Goal: Information Seeking & Learning: Learn about a topic

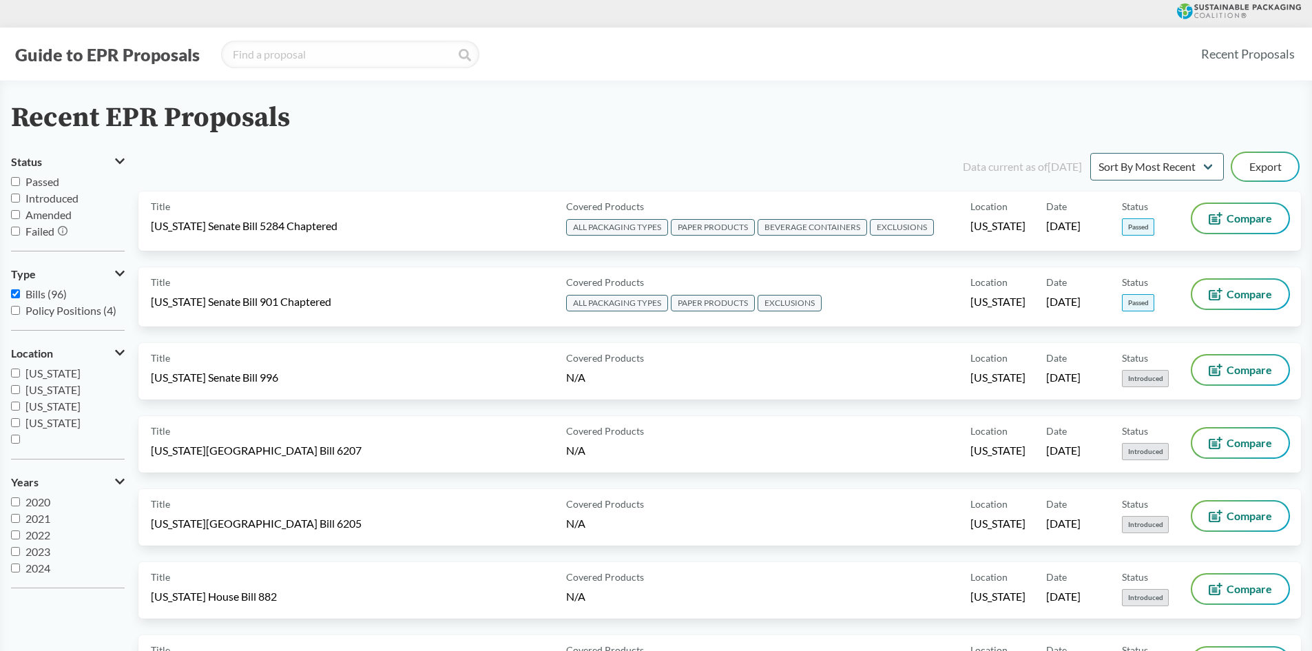
scroll to position [229, 0]
click at [54, 393] on span "[US_STATE]" at bounding box center [52, 392] width 55 height 13
click at [20, 393] on input "[US_STATE]" at bounding box center [15, 392] width 9 height 9
checkbox input "true"
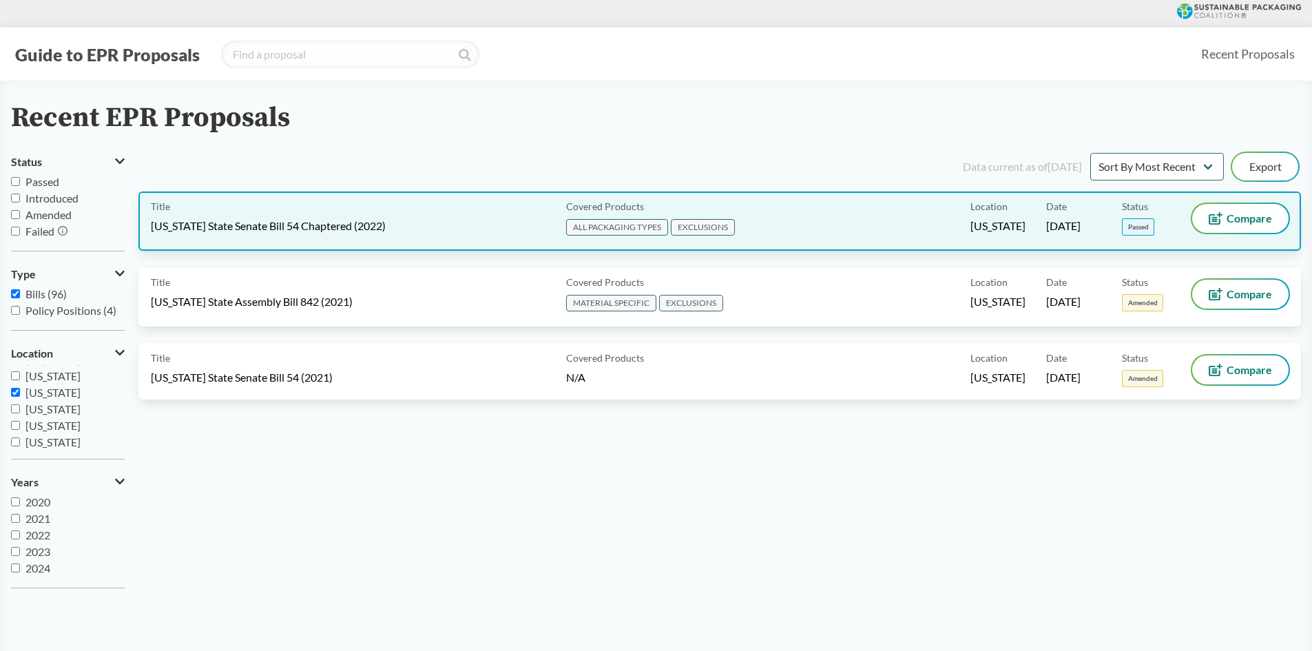
click at [875, 222] on div "Covered Products ALL PACKAGING TYPES EXCLUSIONS" at bounding box center [766, 221] width 410 height 34
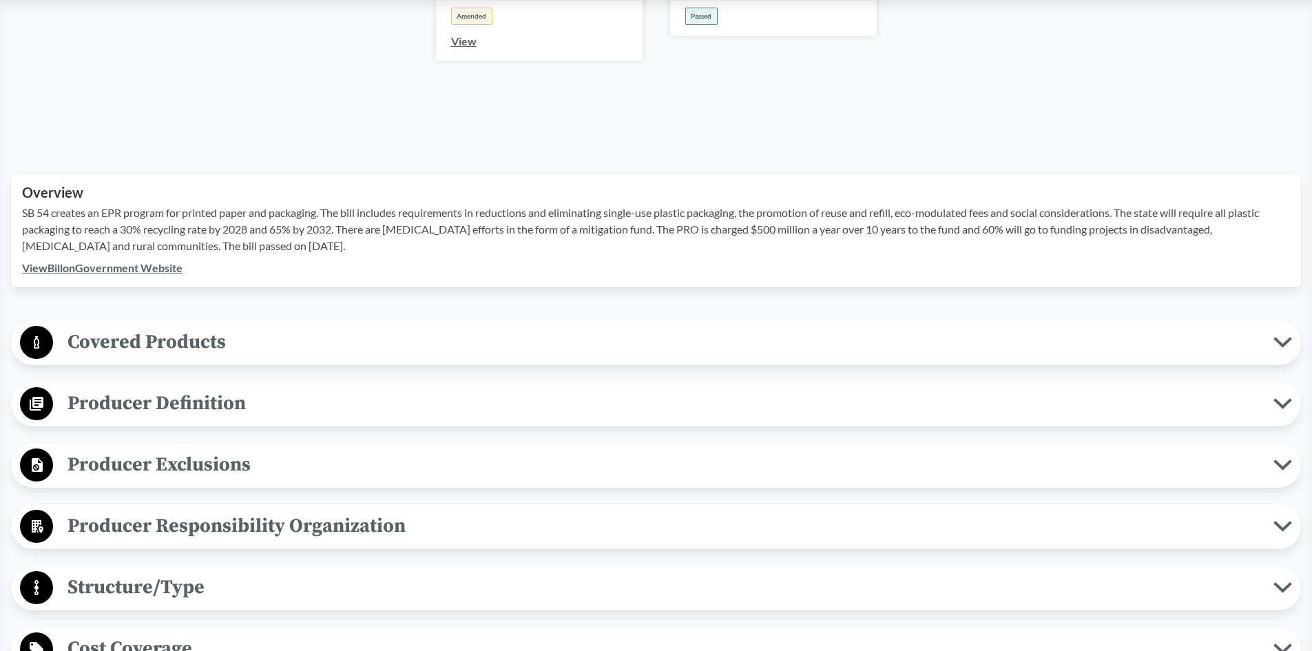
scroll to position [413, 0]
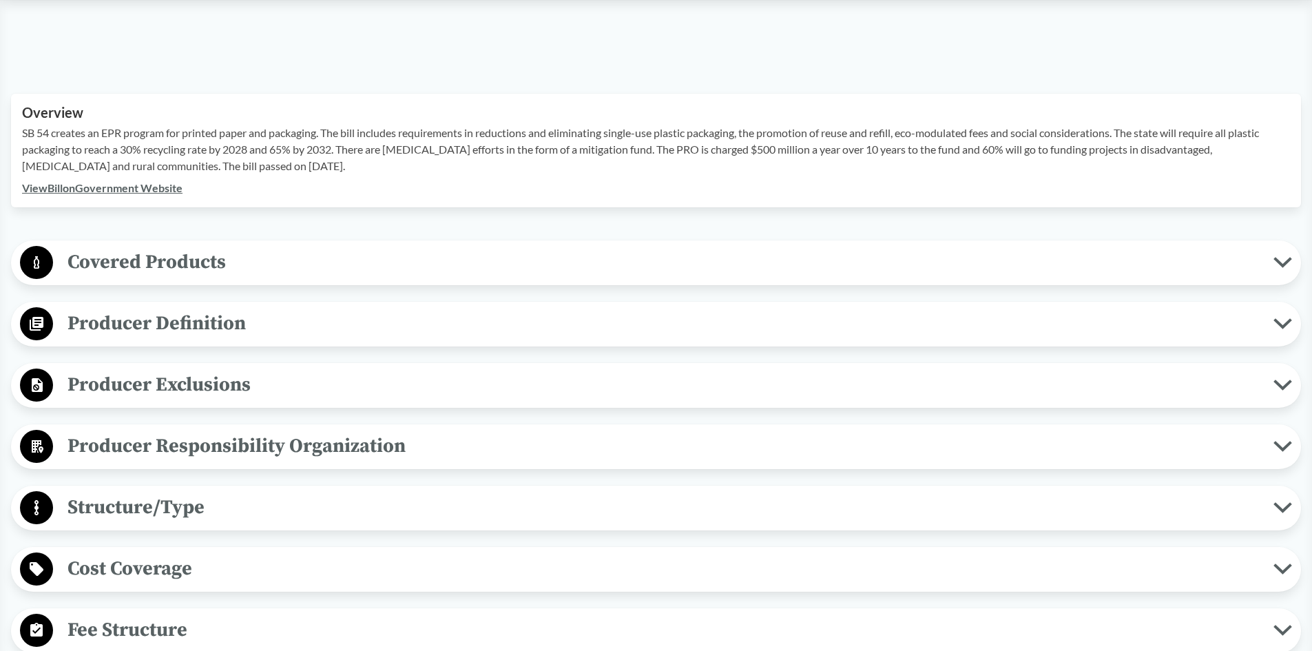
click at [164, 262] on span "Covered Products" at bounding box center [663, 262] width 1220 height 31
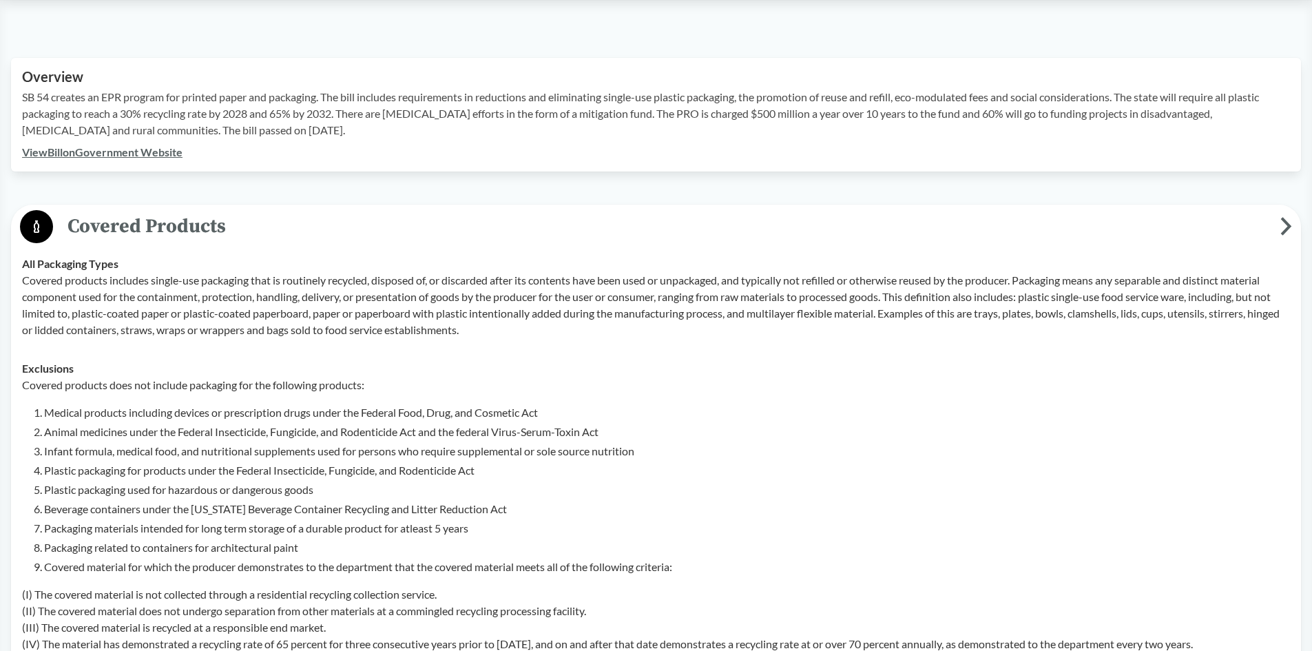
scroll to position [482, 0]
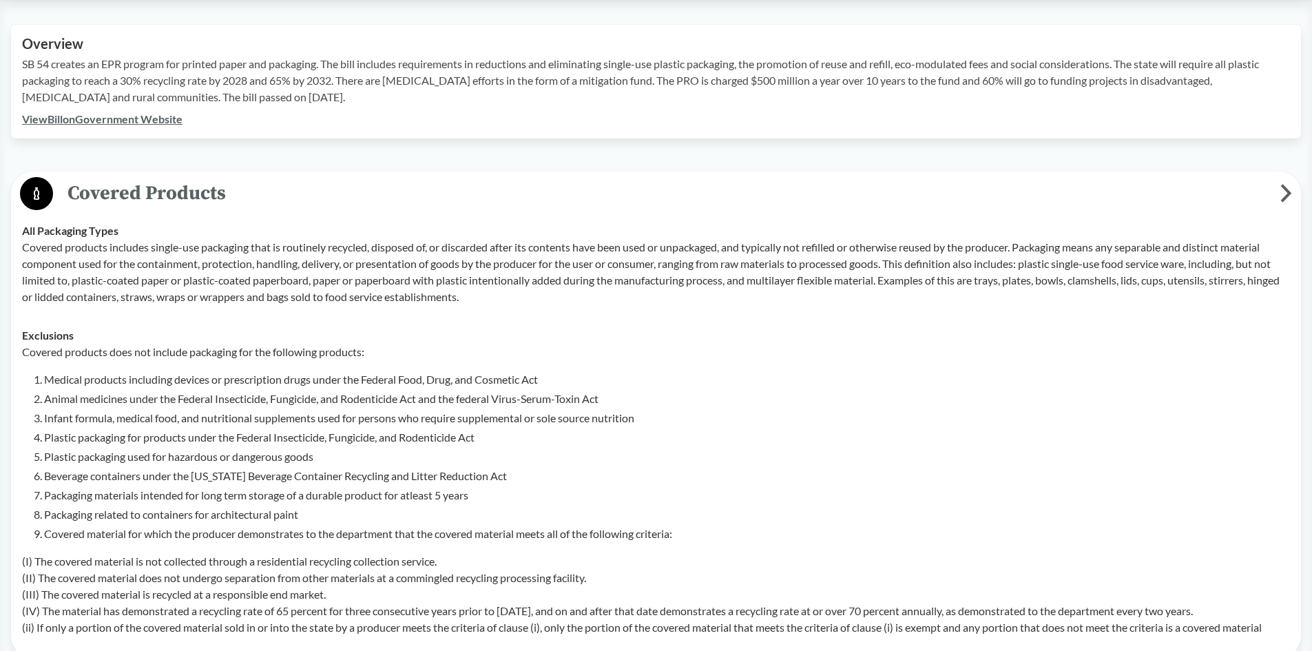
click at [183, 193] on span "Covered Products" at bounding box center [666, 193] width 1227 height 31
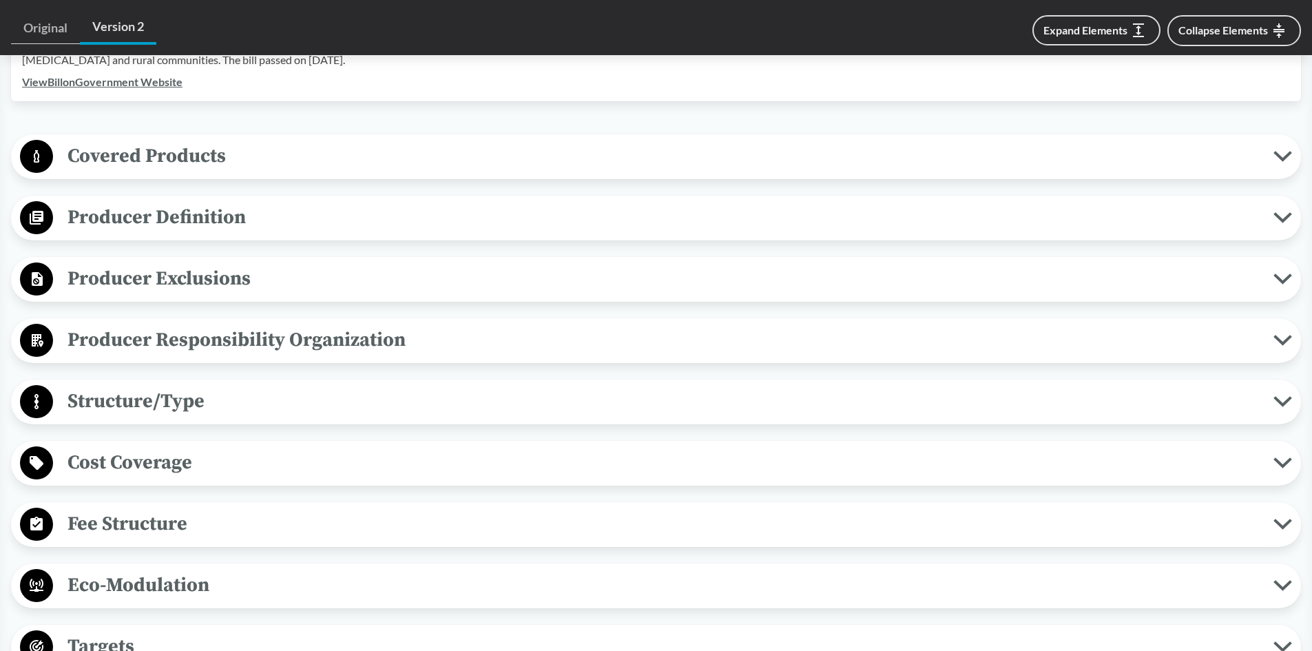
scroll to position [551, 0]
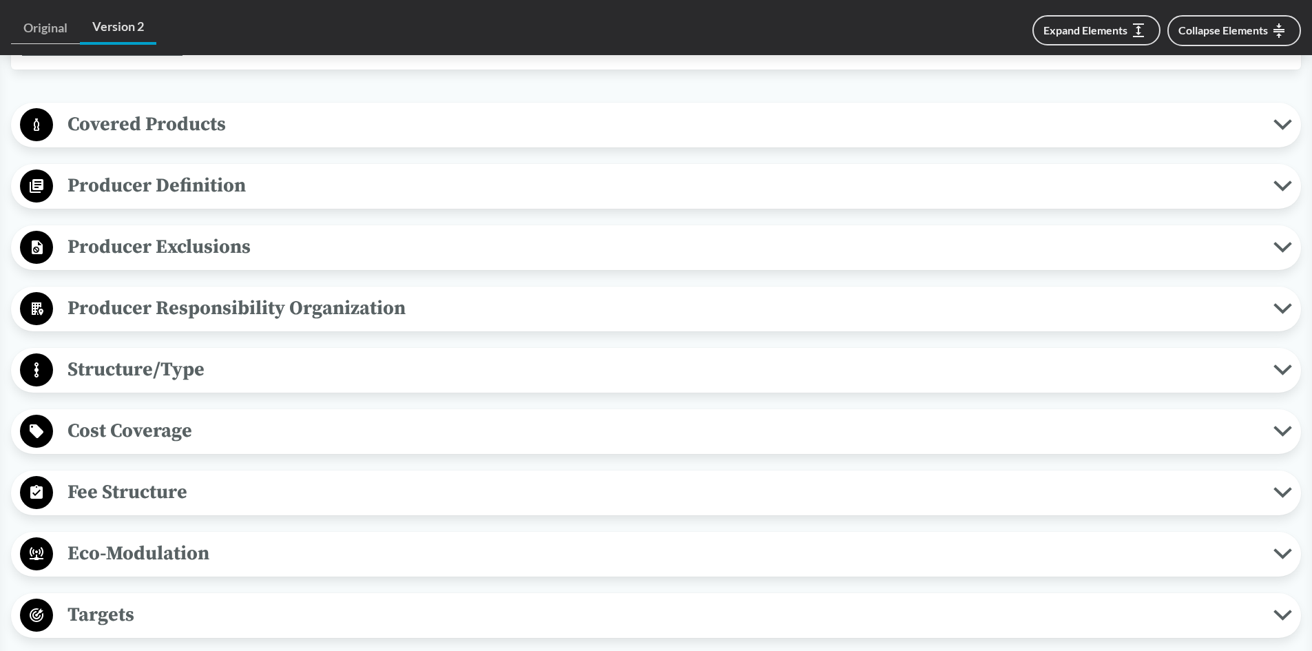
click at [158, 120] on span "Covered Products" at bounding box center [663, 124] width 1220 height 31
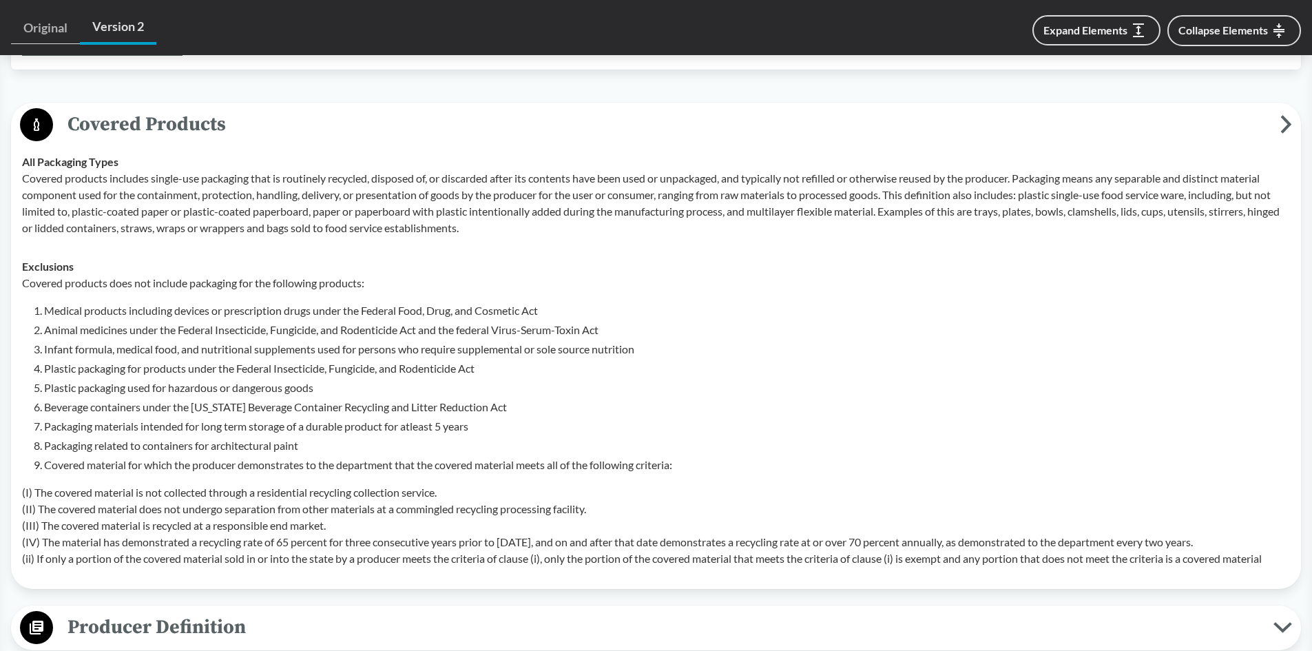
click at [267, 122] on span "Covered Products" at bounding box center [666, 124] width 1227 height 31
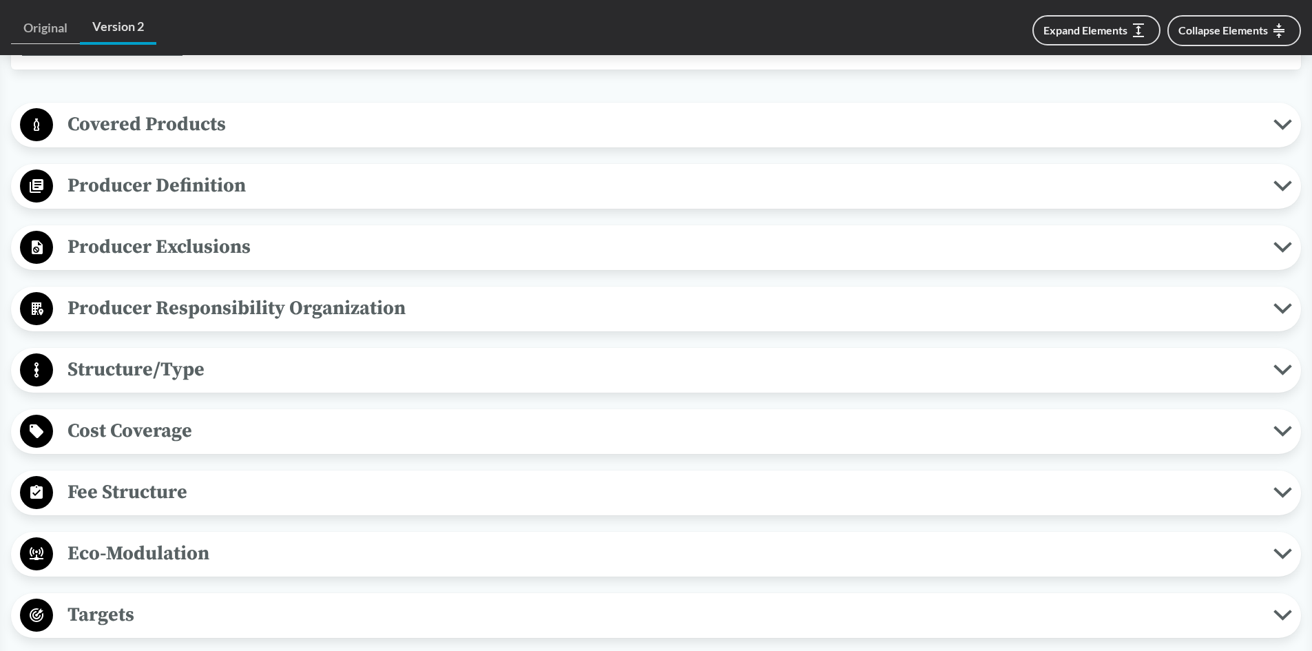
click at [158, 185] on span "Producer Definition" at bounding box center [663, 185] width 1220 height 31
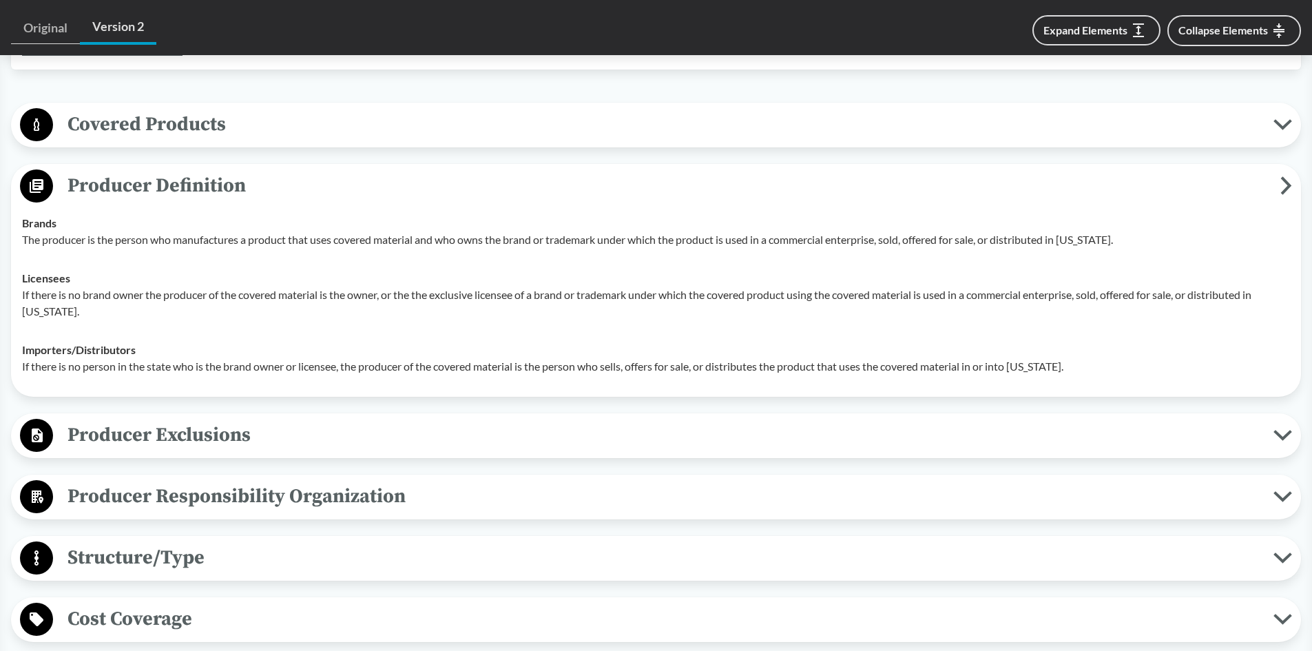
click at [158, 185] on span "Producer Definition" at bounding box center [666, 185] width 1227 height 31
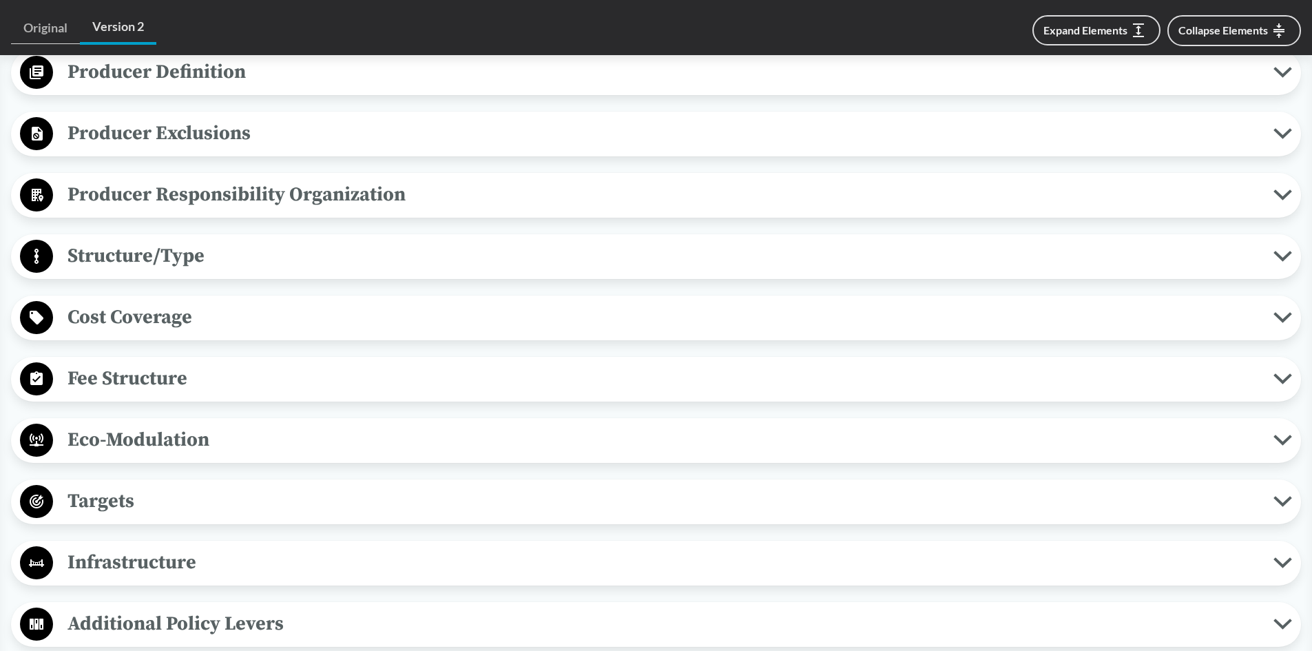
scroll to position [689, 0]
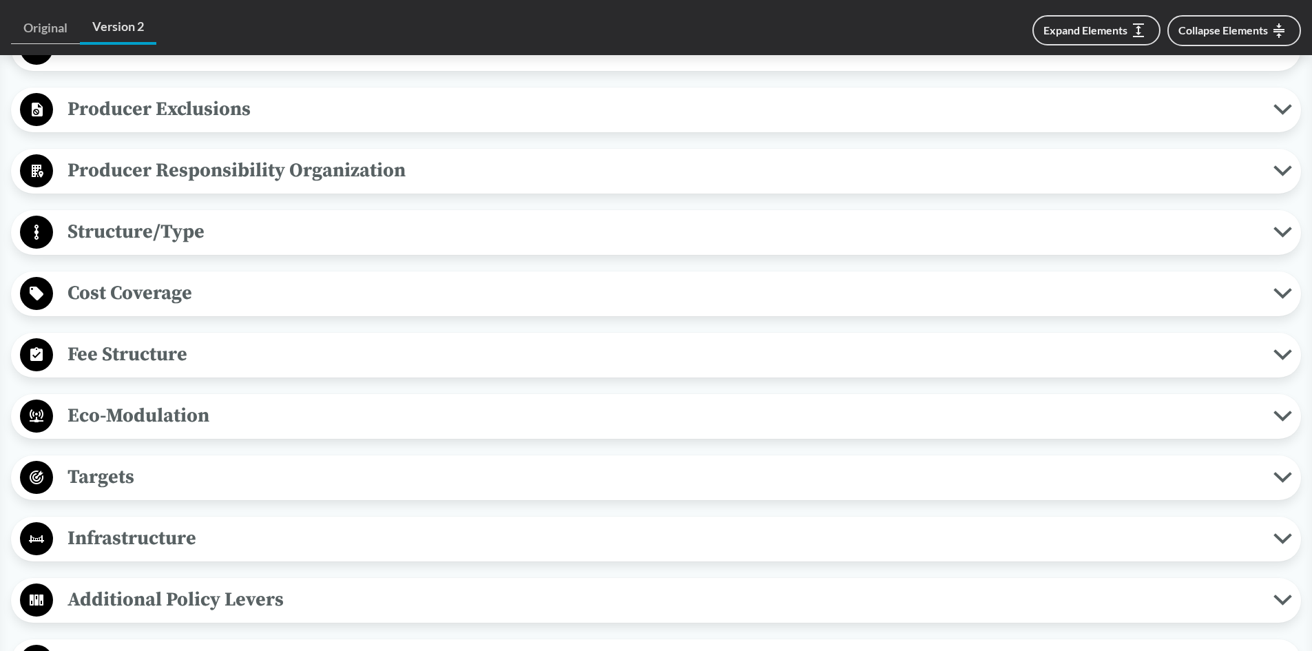
click at [147, 487] on span "Targets" at bounding box center [663, 476] width 1220 height 31
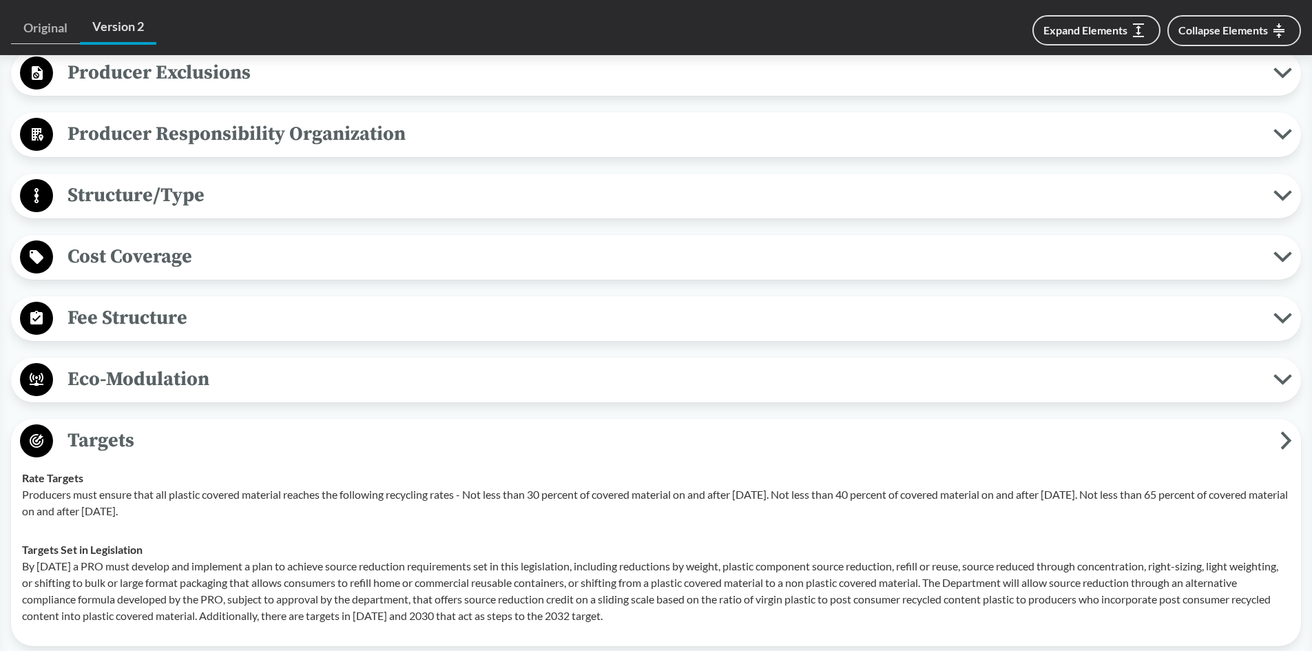
scroll to position [758, 0]
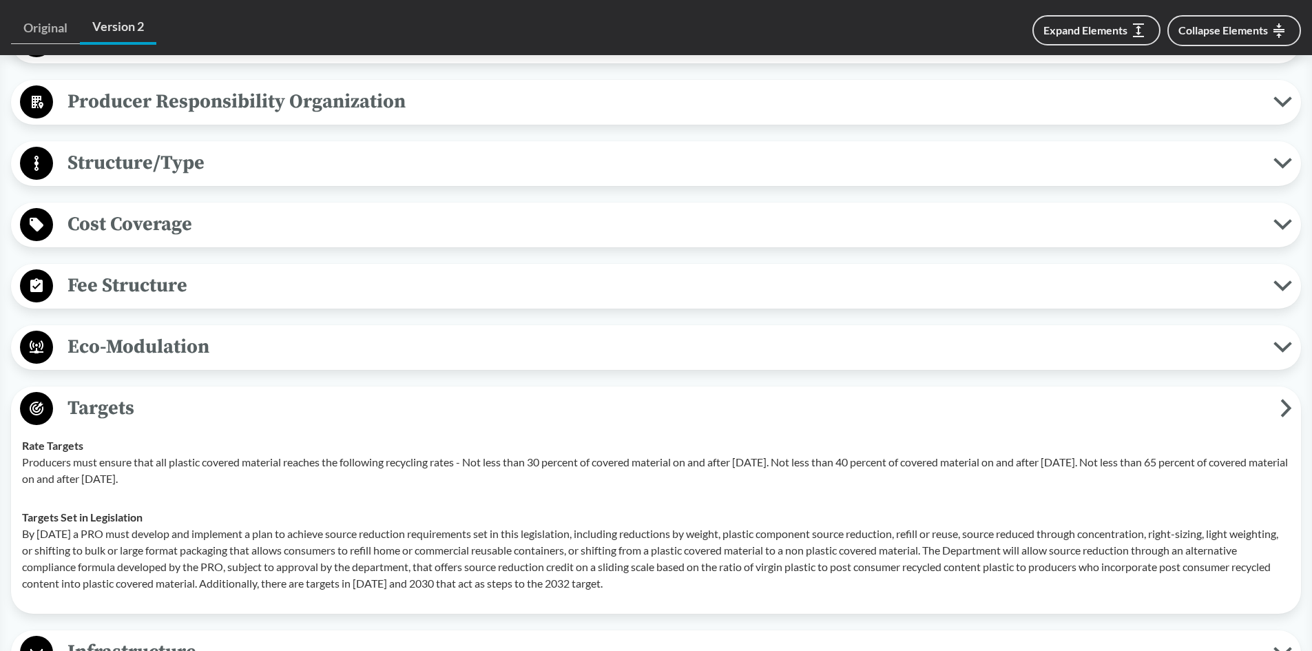
click at [133, 404] on span "Targets" at bounding box center [666, 408] width 1227 height 31
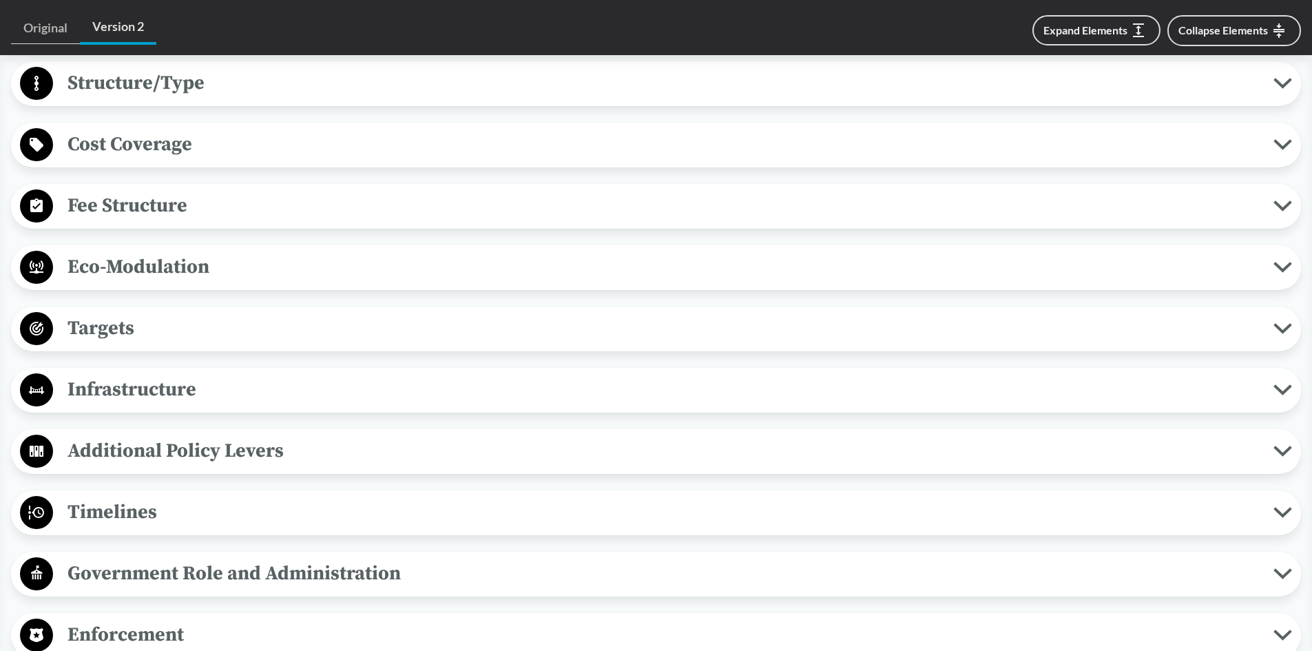
scroll to position [964, 0]
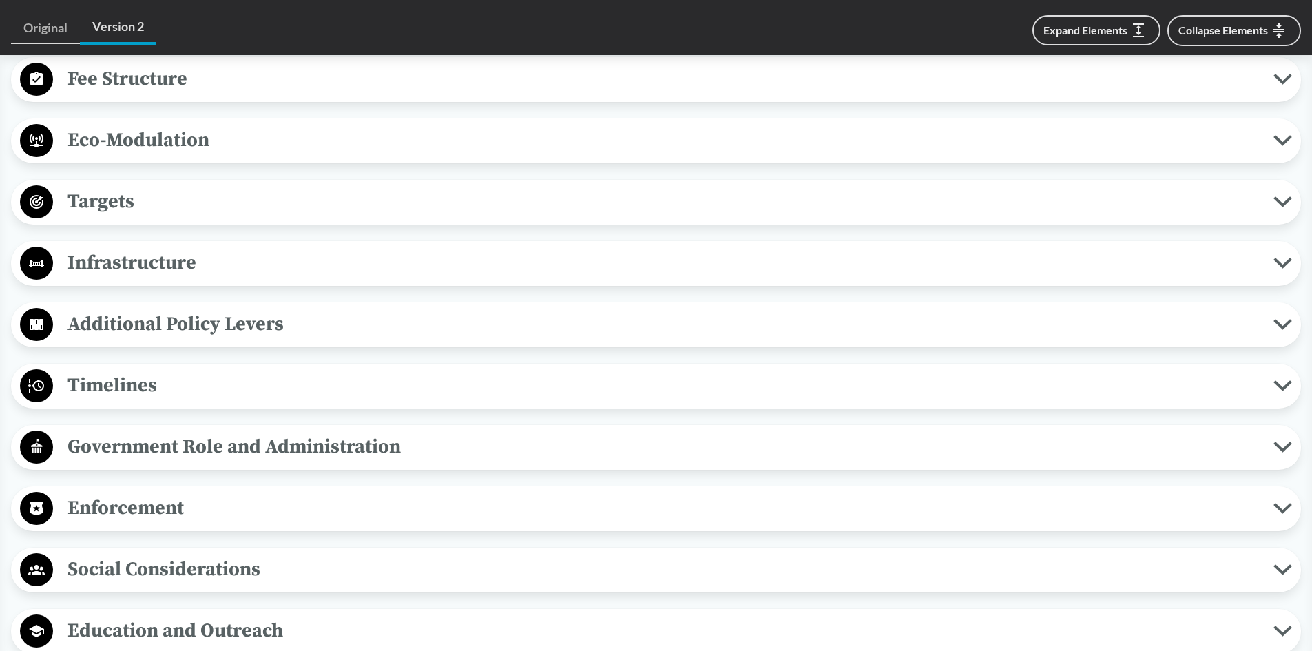
click at [136, 386] on span "Timelines" at bounding box center [663, 385] width 1220 height 31
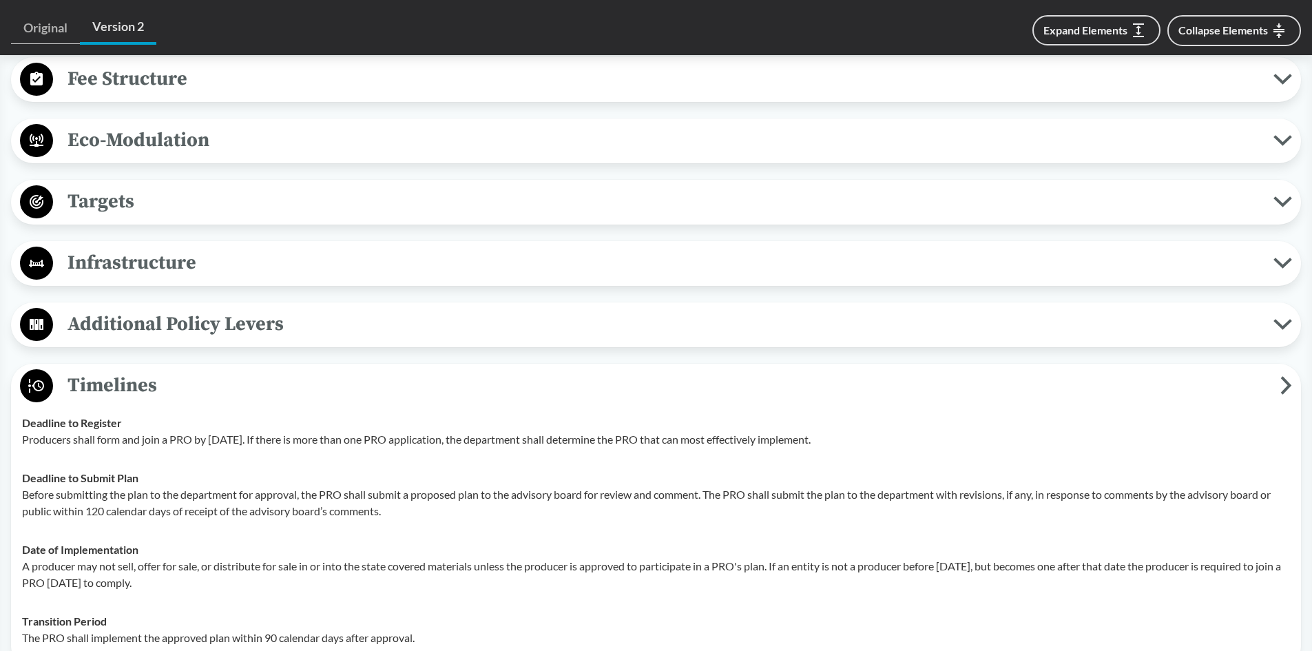
click at [136, 386] on span "Timelines" at bounding box center [666, 385] width 1227 height 31
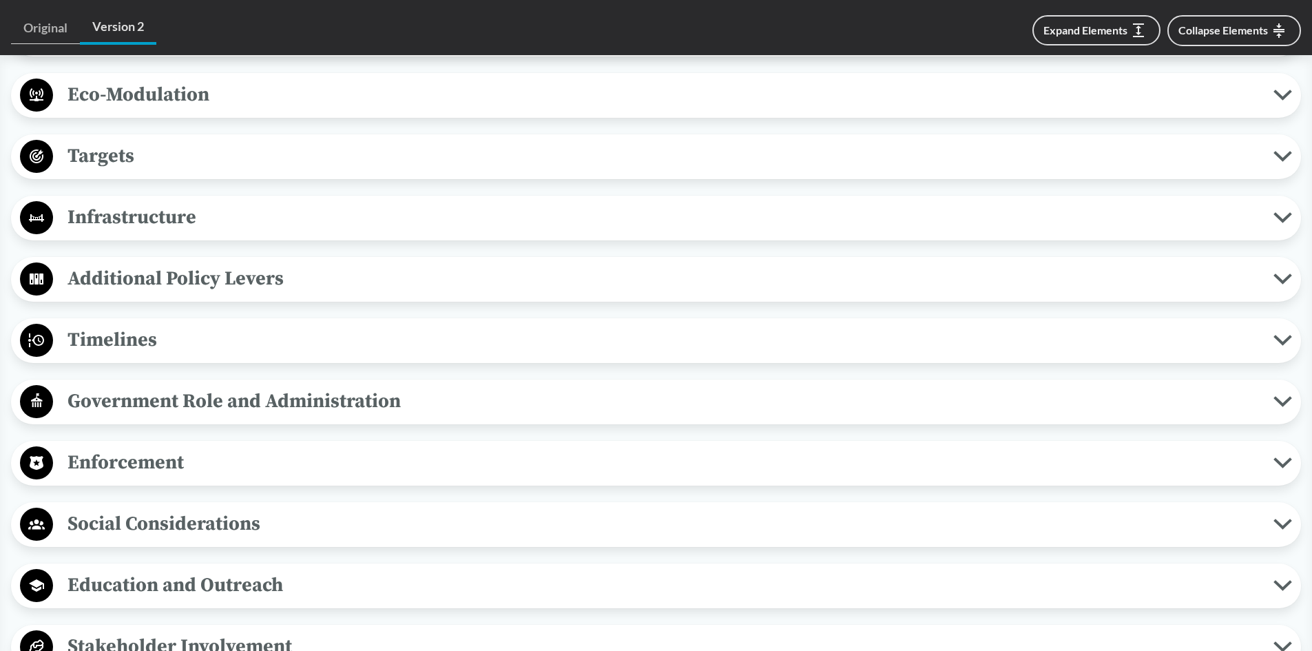
scroll to position [1033, 0]
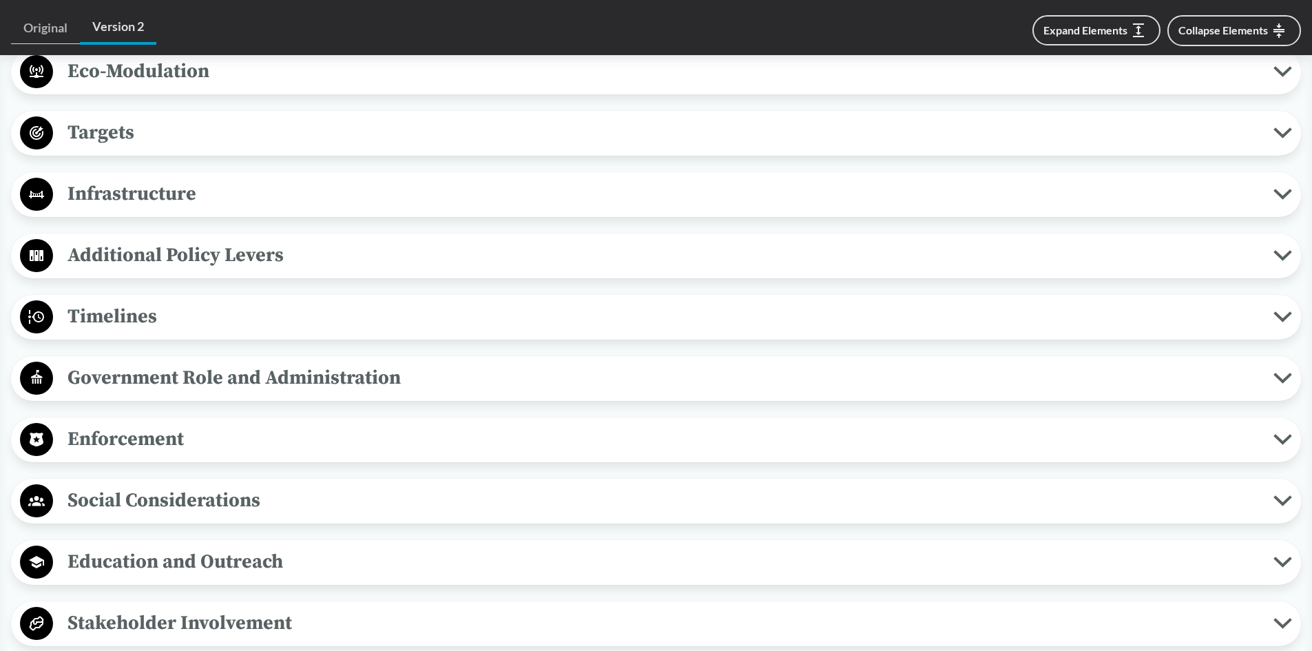
click at [150, 439] on span "Enforcement" at bounding box center [663, 439] width 1220 height 31
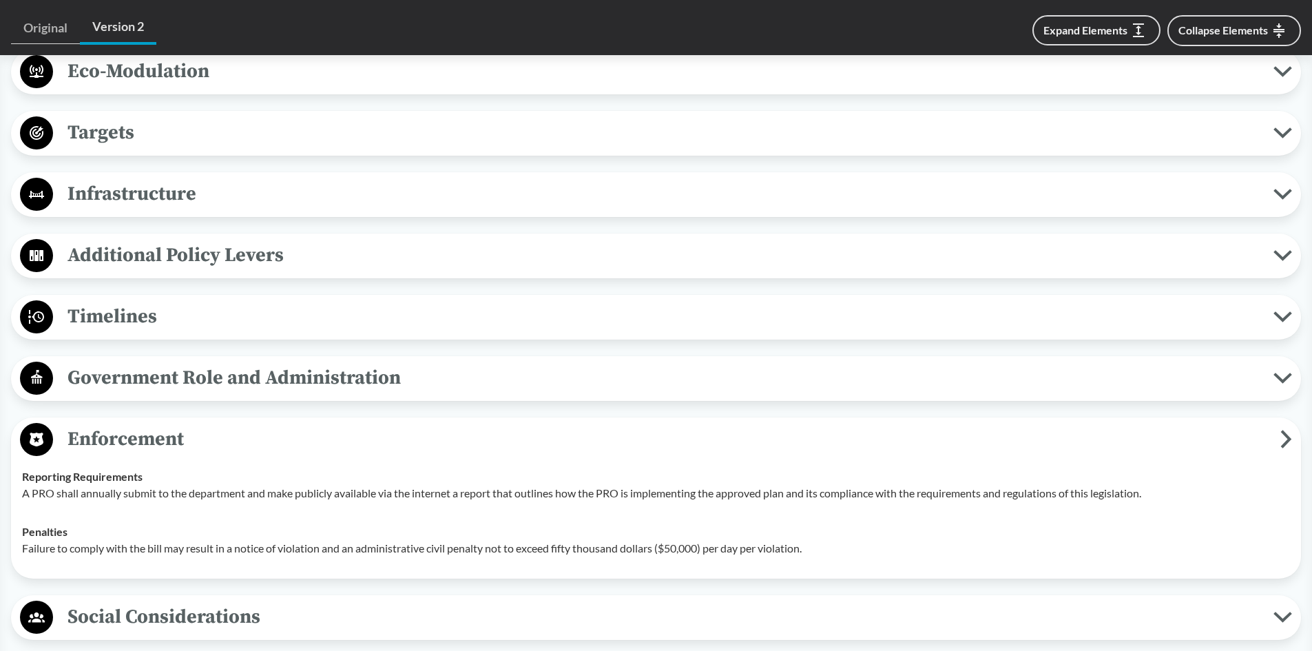
click at [150, 439] on span "Enforcement" at bounding box center [666, 439] width 1227 height 31
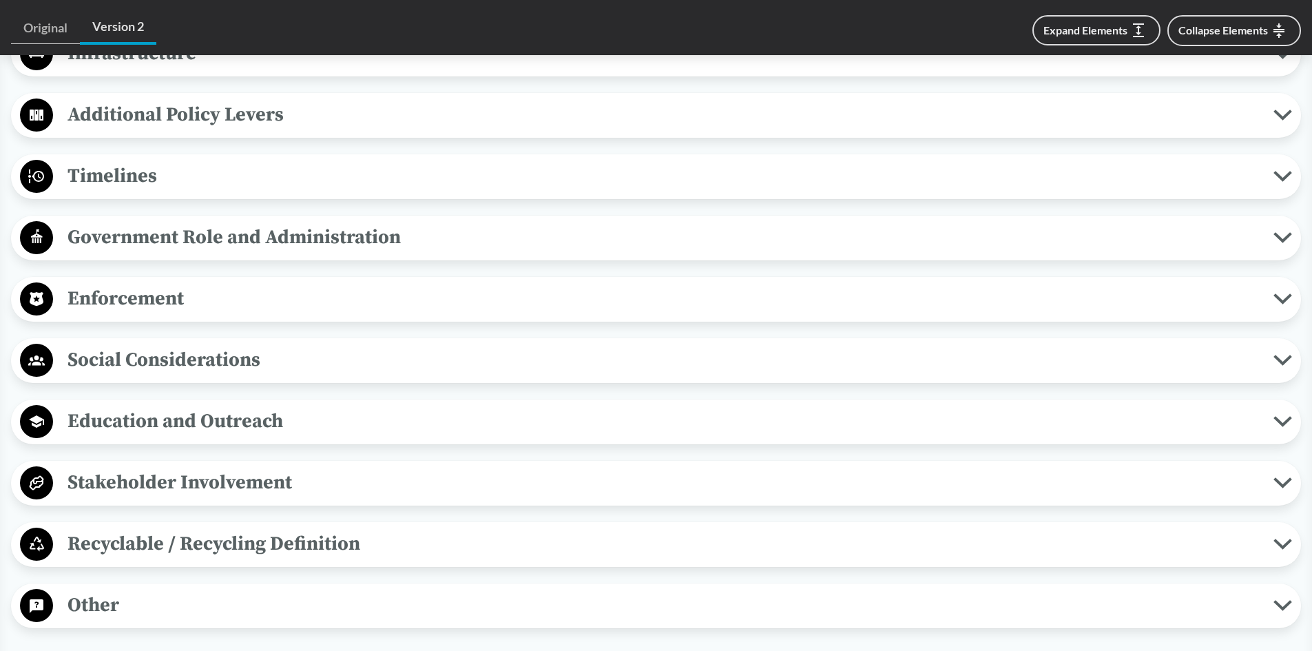
scroll to position [1240, 0]
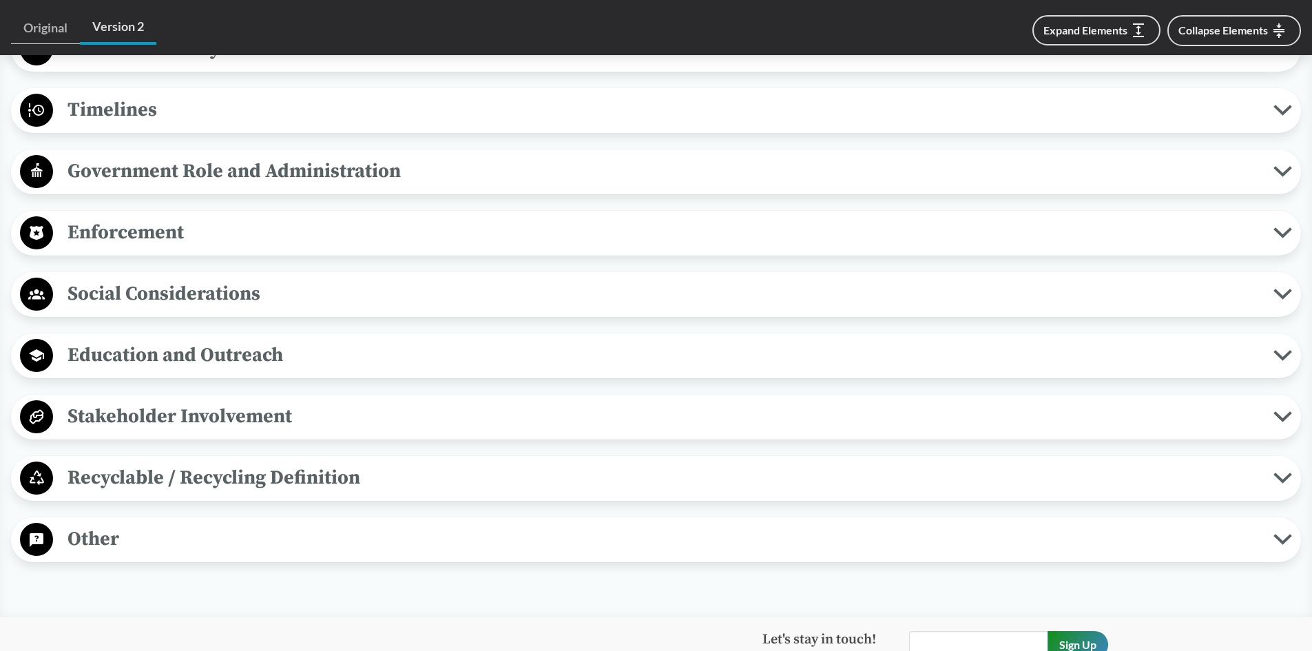
click at [151, 475] on span "Recyclable / Recycling Definition" at bounding box center [663, 477] width 1220 height 31
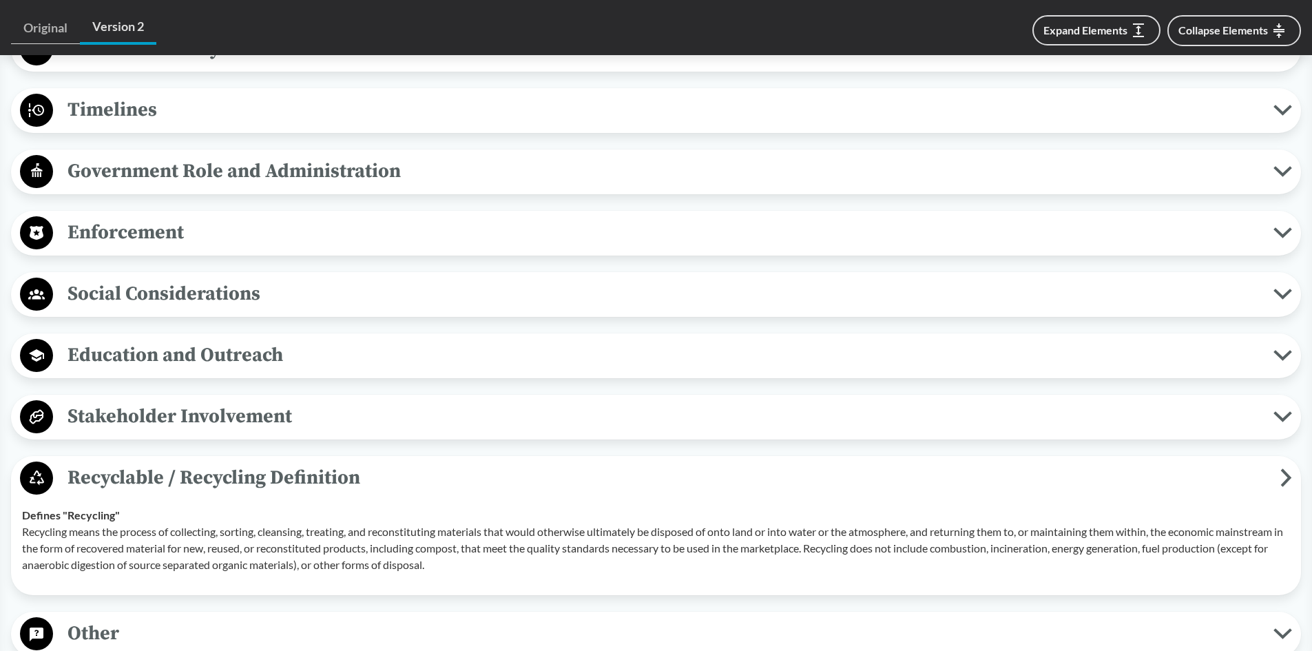
click at [151, 475] on span "Recyclable / Recycling Definition" at bounding box center [666, 477] width 1227 height 31
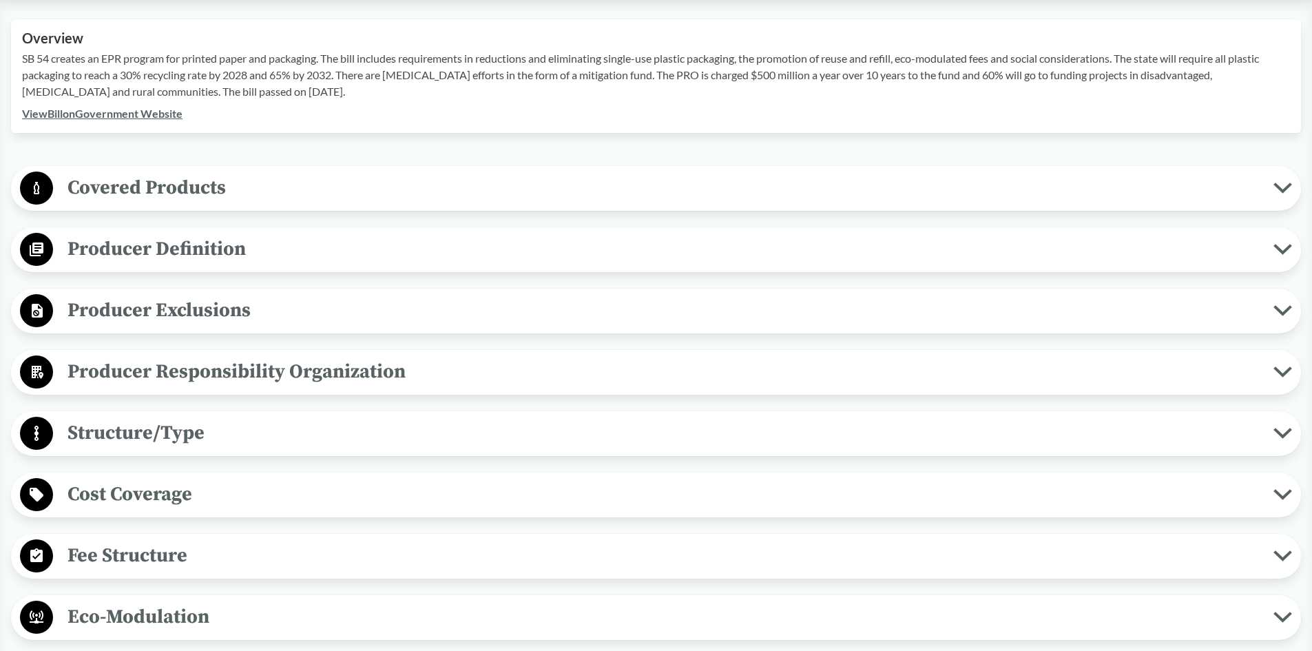
scroll to position [482, 0]
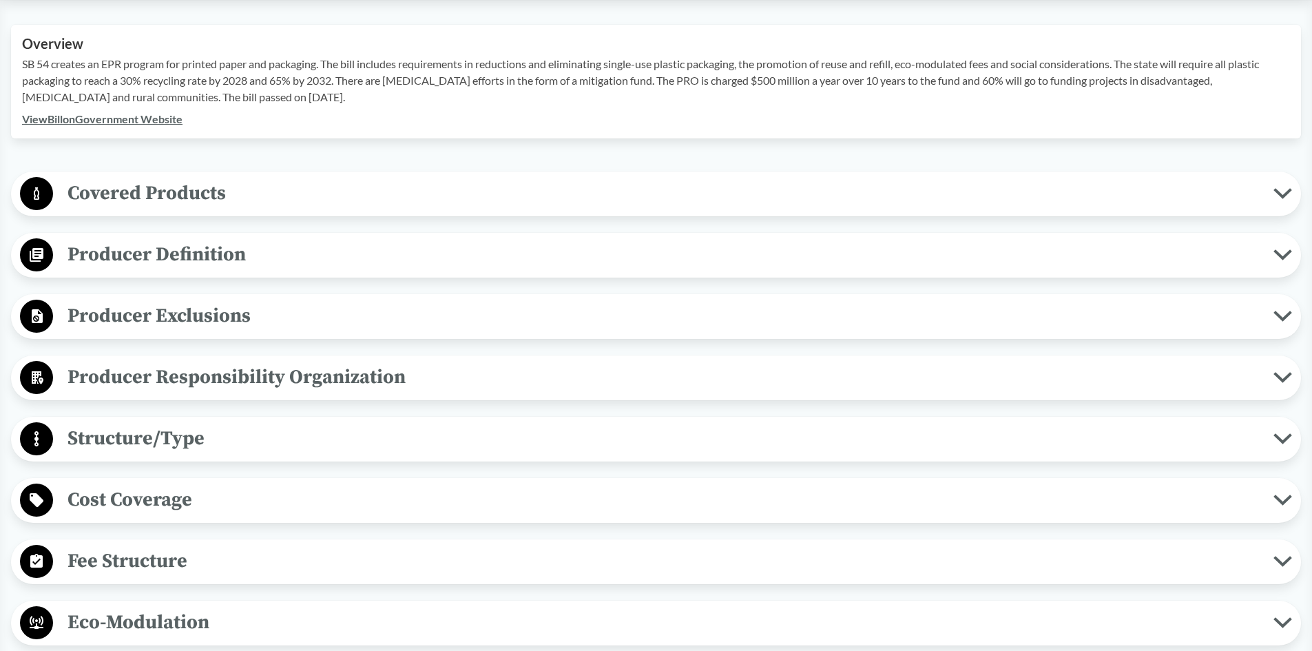
click at [191, 200] on span "Covered Products" at bounding box center [663, 193] width 1220 height 31
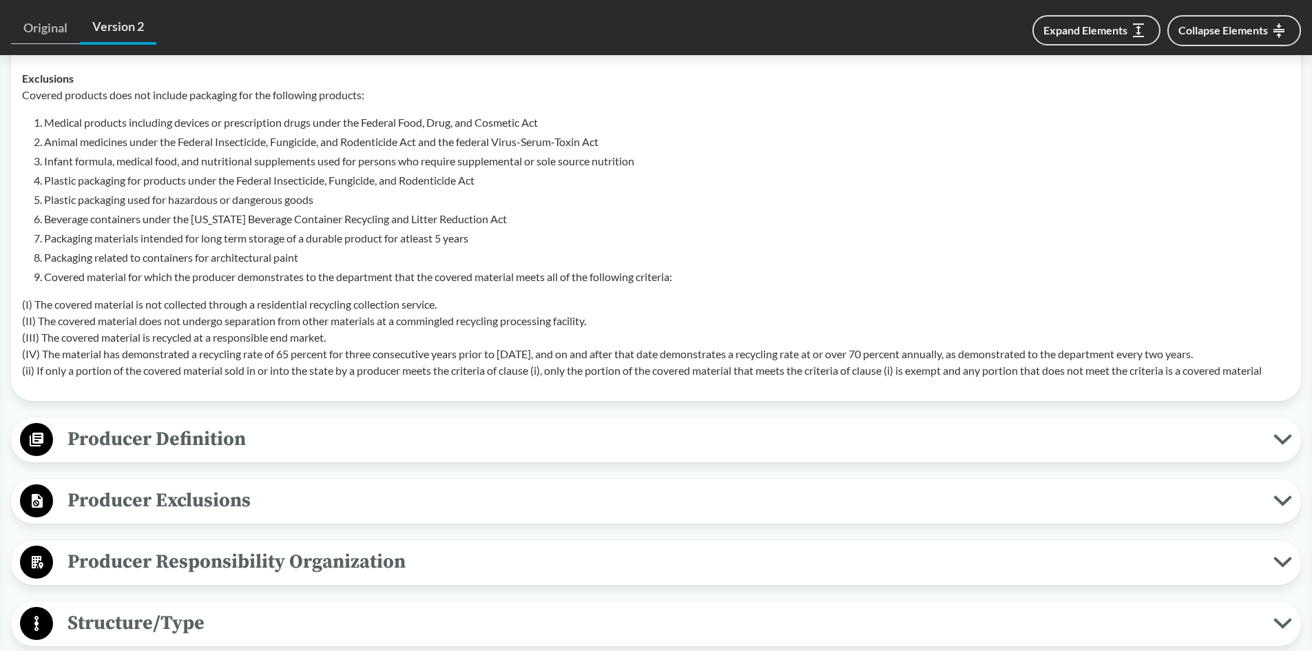
scroll to position [826, 0]
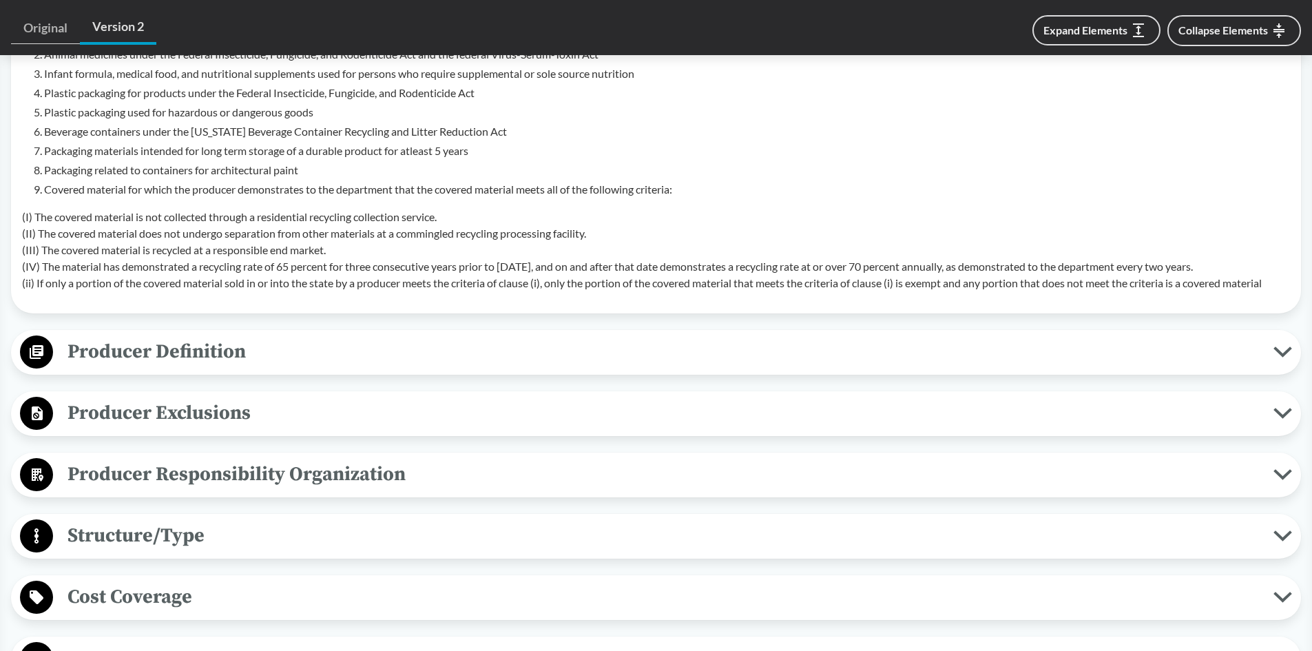
click at [198, 424] on span "Producer Exclusions" at bounding box center [663, 412] width 1220 height 31
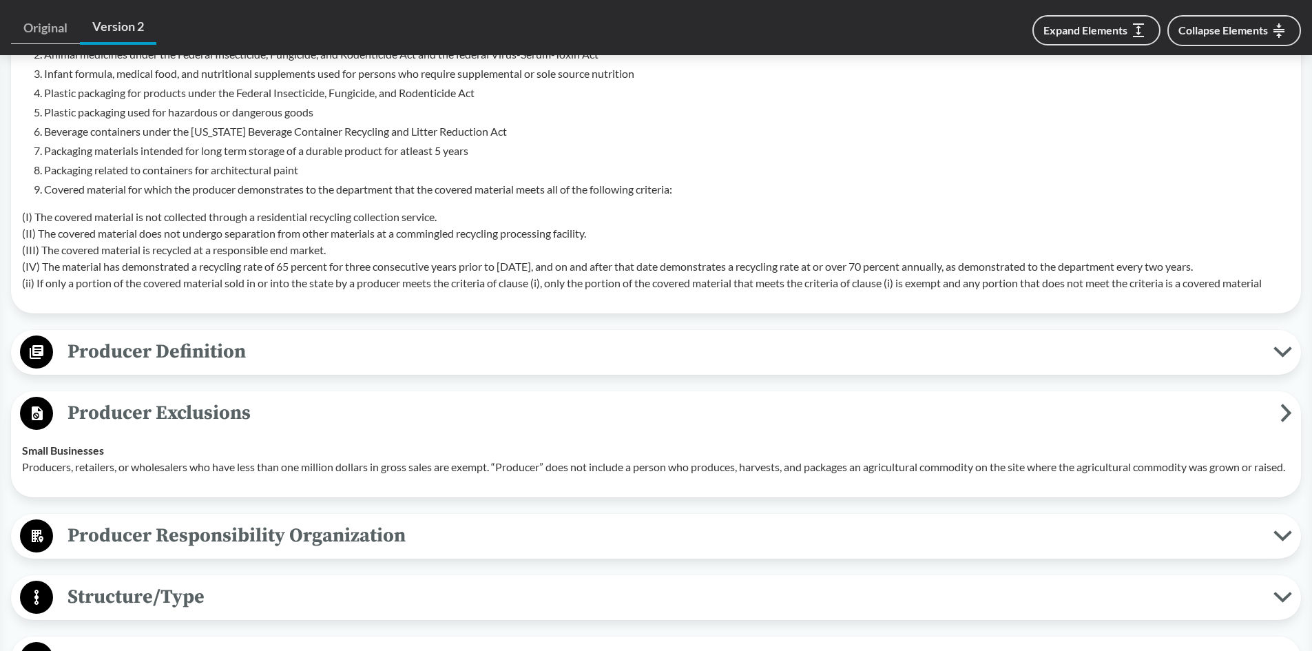
click at [176, 411] on span "Producer Exclusions" at bounding box center [666, 412] width 1227 height 31
